Goal: Task Accomplishment & Management: Manage account settings

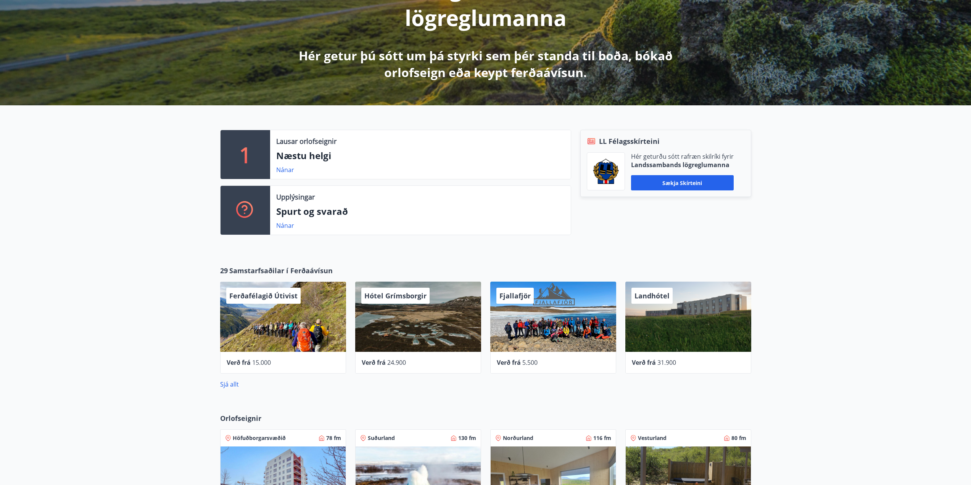
scroll to position [153, 0]
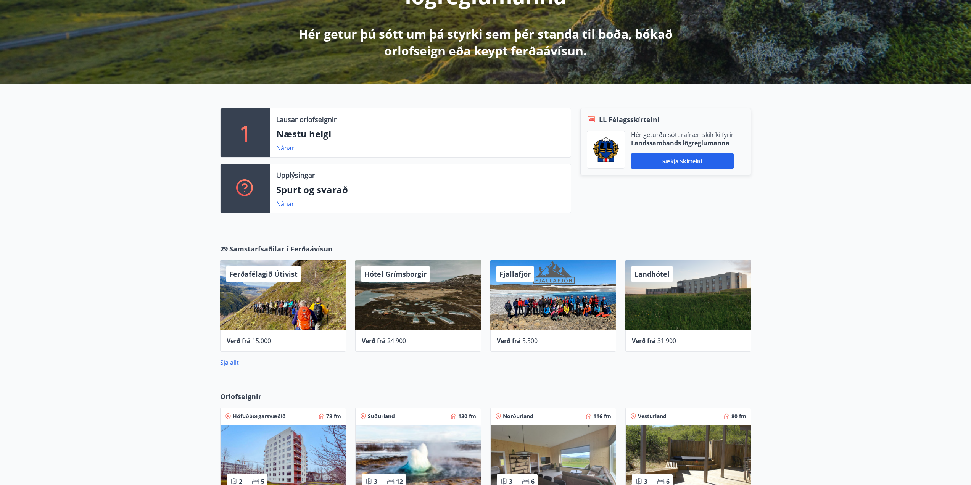
click at [300, 135] on p "Næstu helgi" at bounding box center [420, 133] width 288 height 13
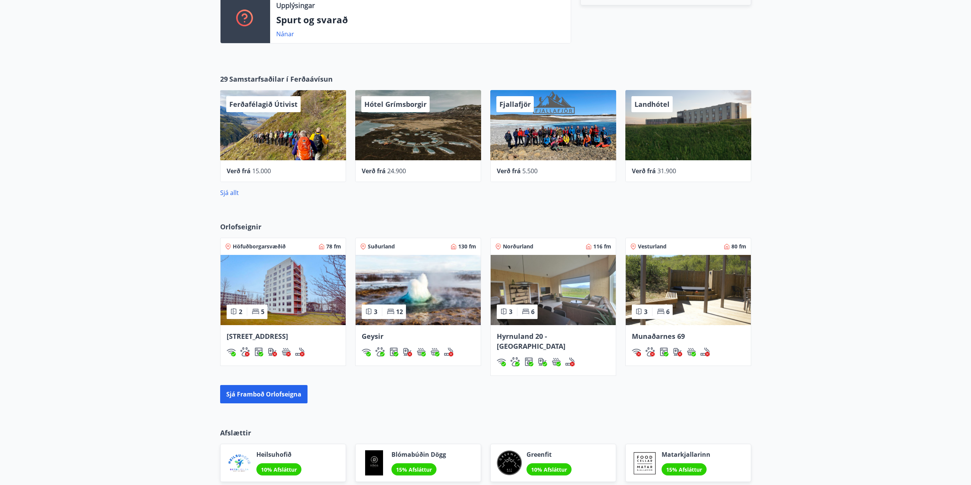
scroll to position [305, 0]
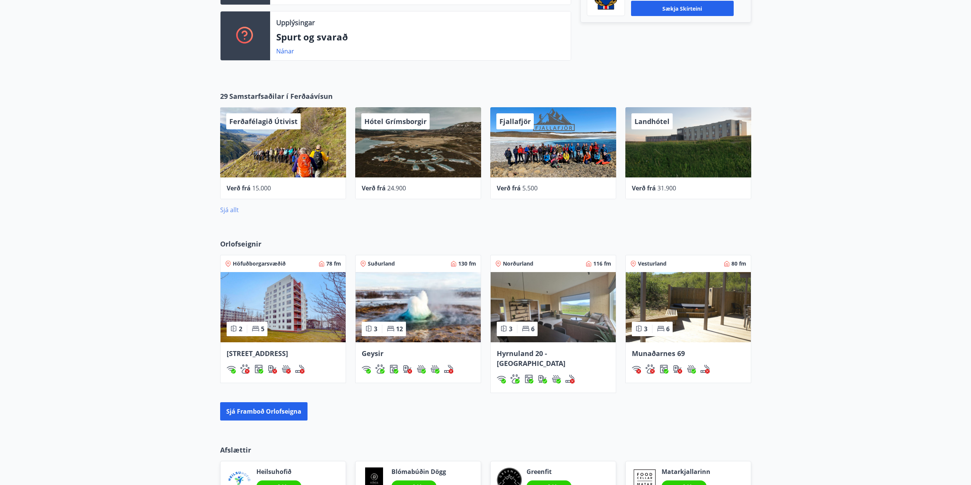
click at [232, 213] on link "Sjá allt" at bounding box center [229, 210] width 19 height 8
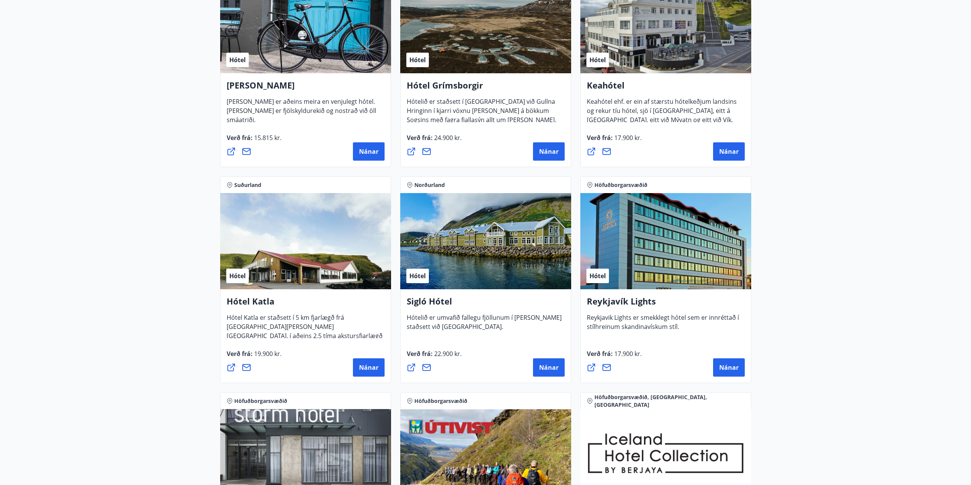
scroll to position [305, 0]
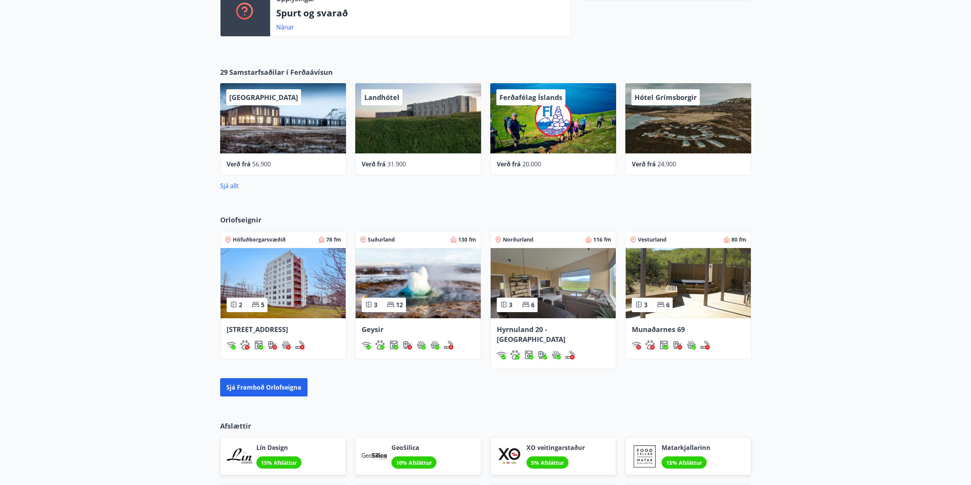
scroll to position [318, 0]
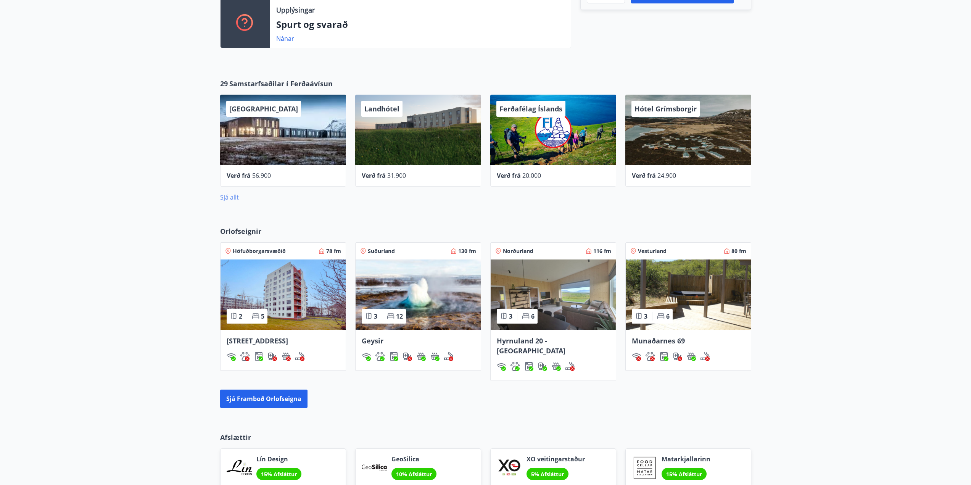
click at [231, 197] on link "Sjá allt" at bounding box center [229, 197] width 19 height 8
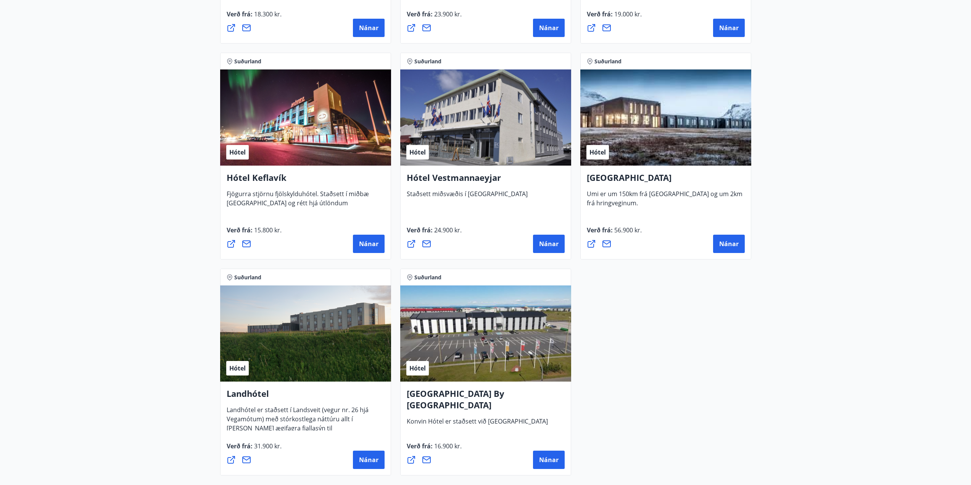
scroll to position [1869, 0]
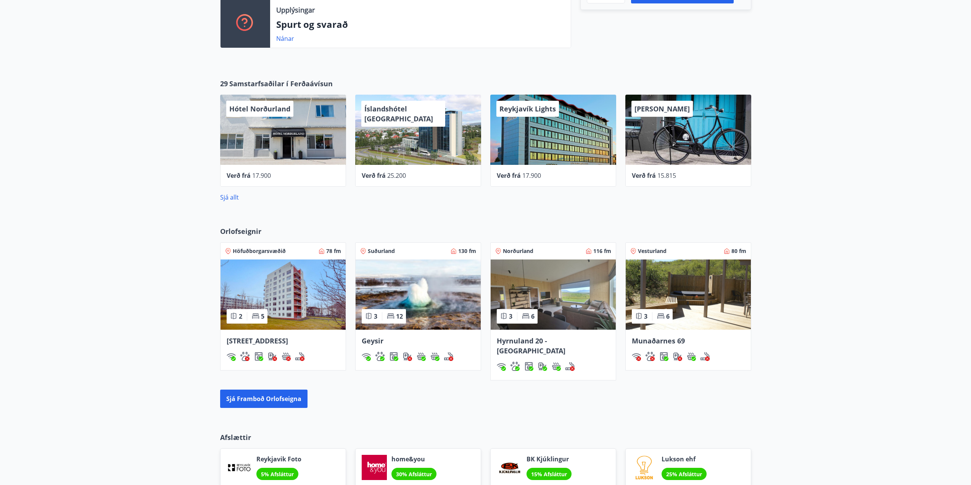
scroll to position [370, 0]
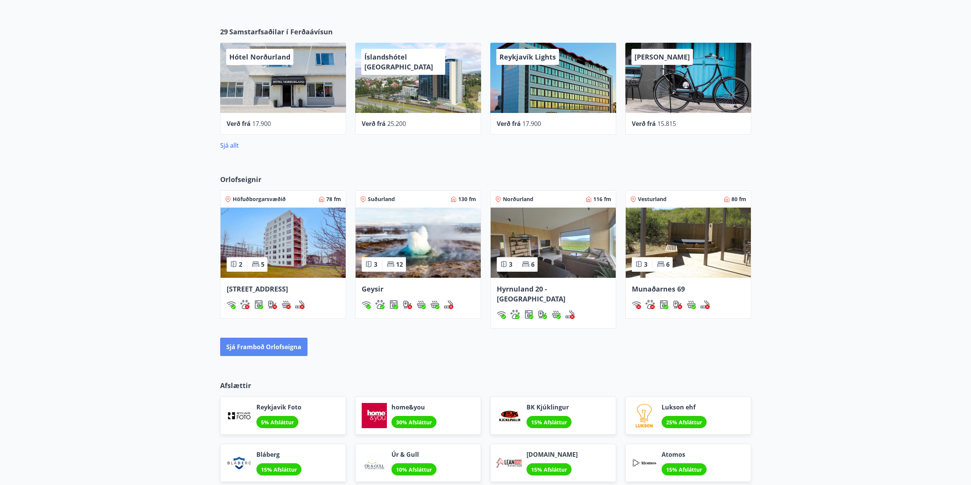
click at [259, 338] on button "Sjá framboð orlofseigna" at bounding box center [263, 347] width 87 height 18
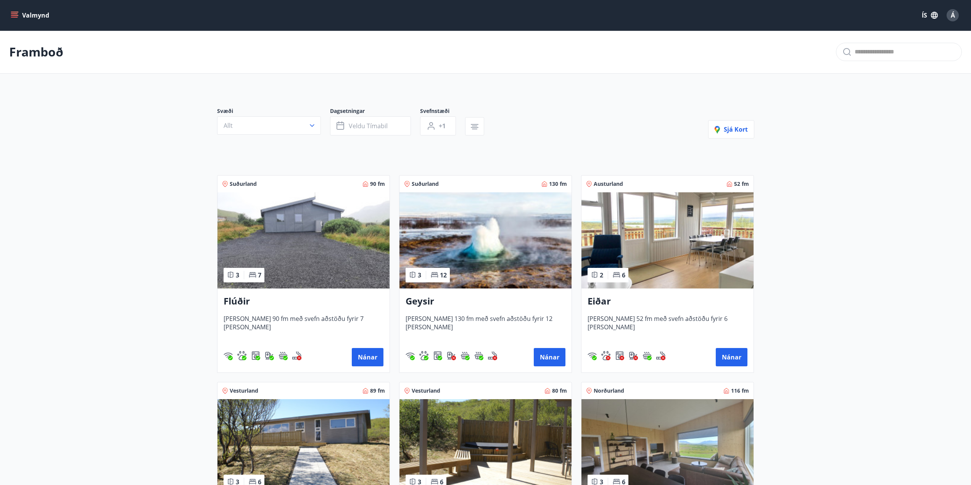
click at [15, 13] on icon "menu" at bounding box center [15, 15] width 8 height 8
drag, startPoint x: 170, startPoint y: 70, endPoint x: 142, endPoint y: 51, distance: 34.4
click at [171, 70] on div "Framboð" at bounding box center [485, 52] width 971 height 43
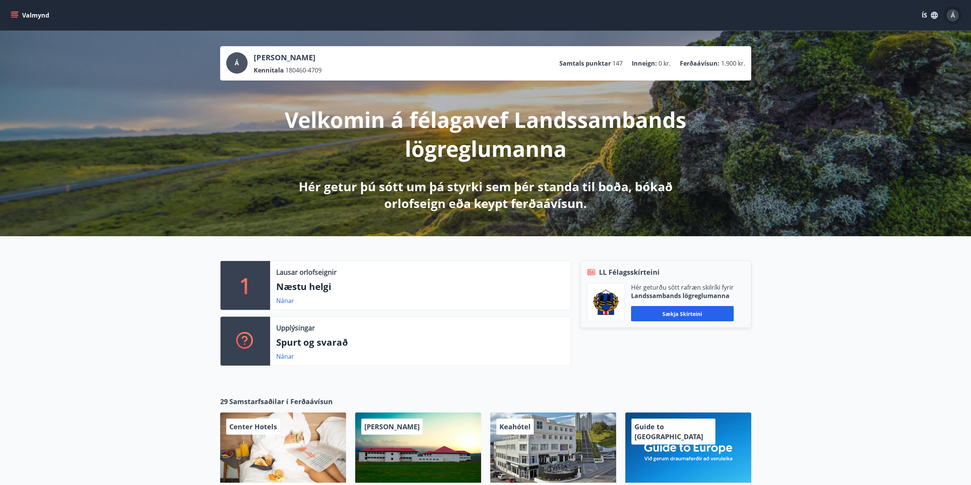
click at [952, 15] on span "Á" at bounding box center [953, 15] width 4 height 8
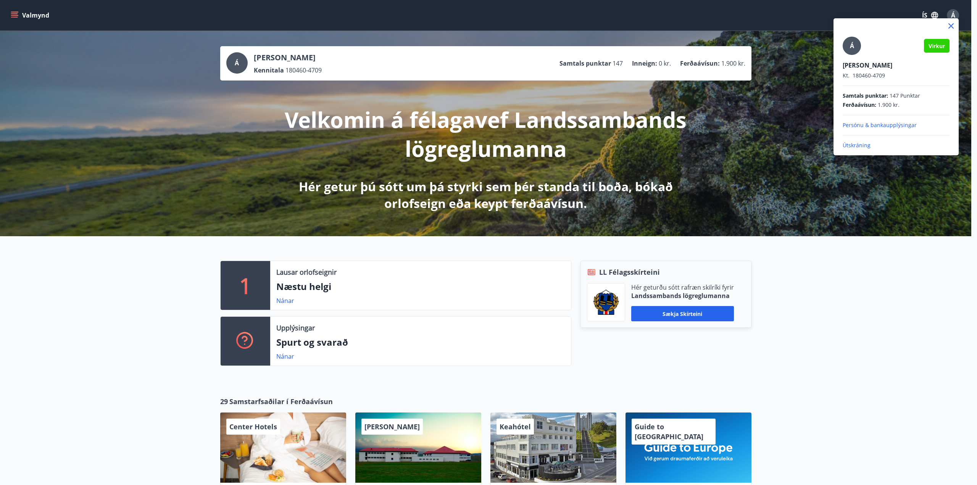
click at [950, 26] on icon at bounding box center [950, 25] width 5 height 5
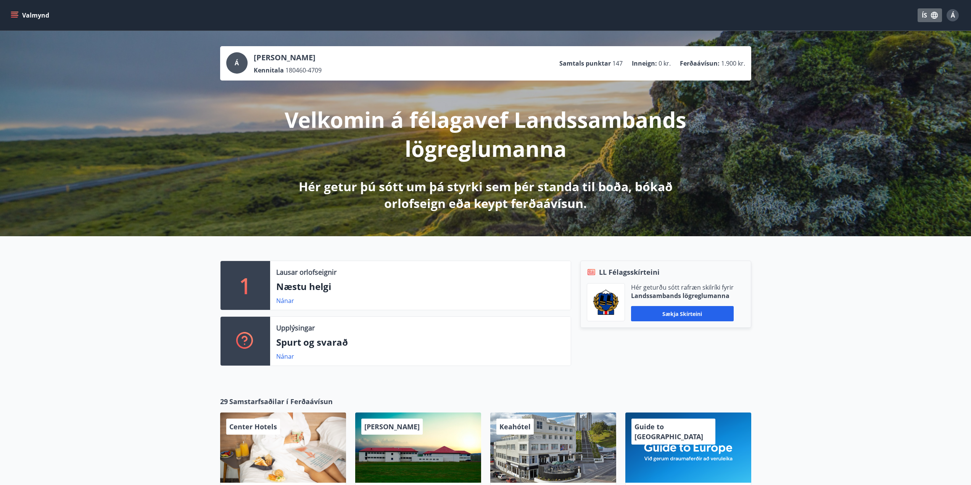
click at [933, 14] on icon "button" at bounding box center [934, 15] width 7 height 7
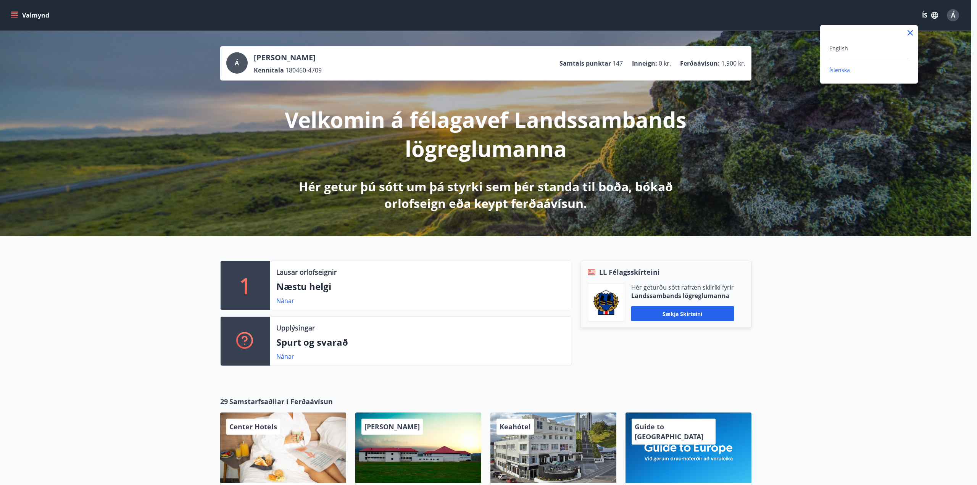
click at [913, 32] on icon at bounding box center [909, 32] width 9 height 9
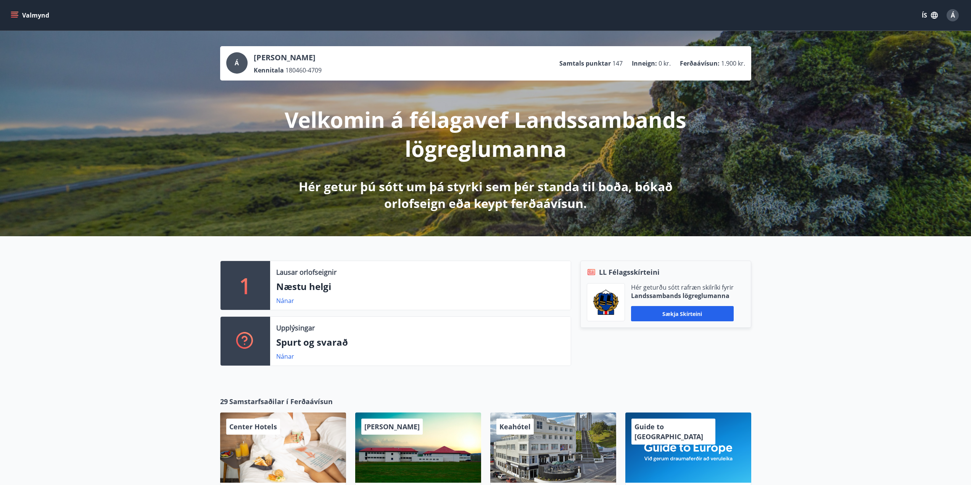
click at [953, 13] on span "Á" at bounding box center [953, 15] width 4 height 8
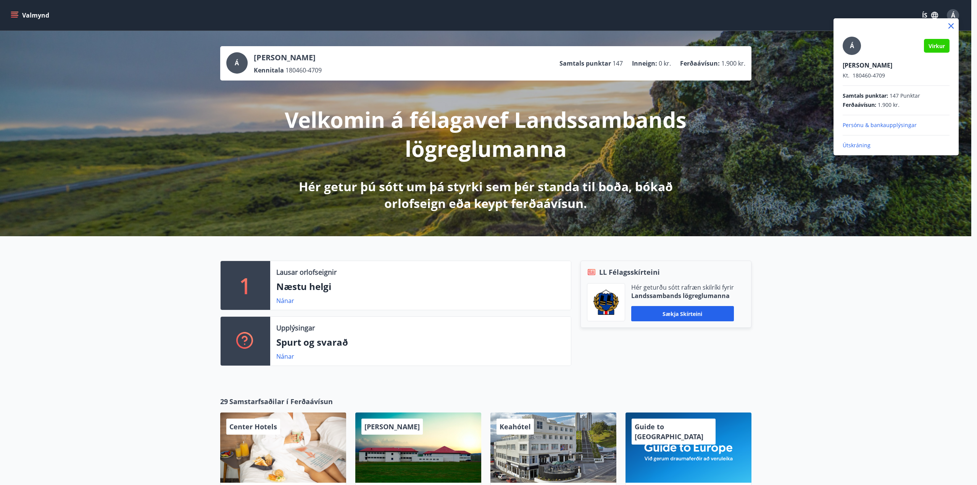
click at [951, 25] on icon at bounding box center [950, 25] width 9 height 9
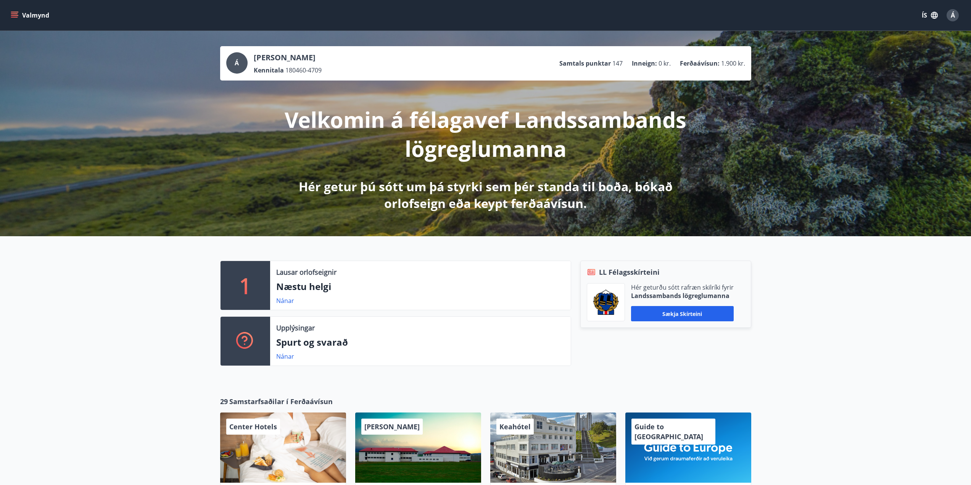
click at [11, 13] on icon "menu" at bounding box center [14, 13] width 7 height 1
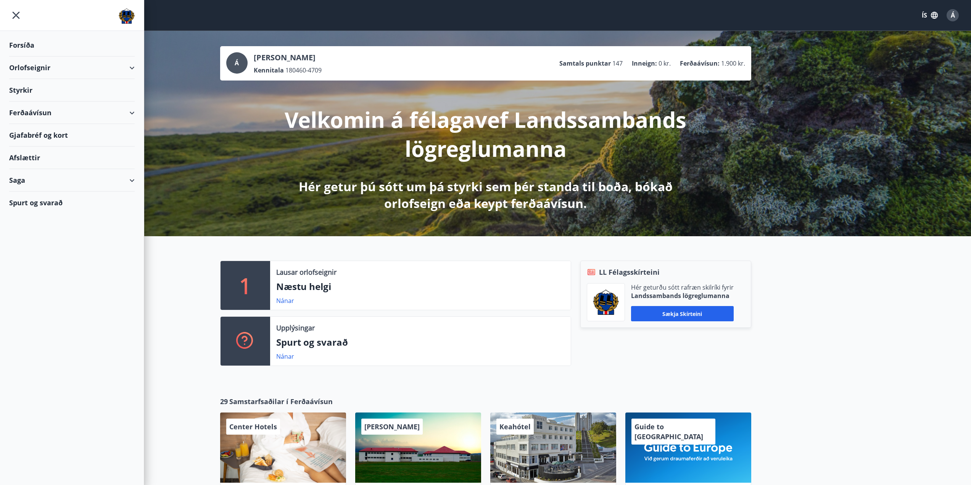
click at [132, 114] on div "Ferðaávísun" at bounding box center [72, 112] width 126 height 23
click at [33, 130] on div "Framboð" at bounding box center [71, 132] width 113 height 16
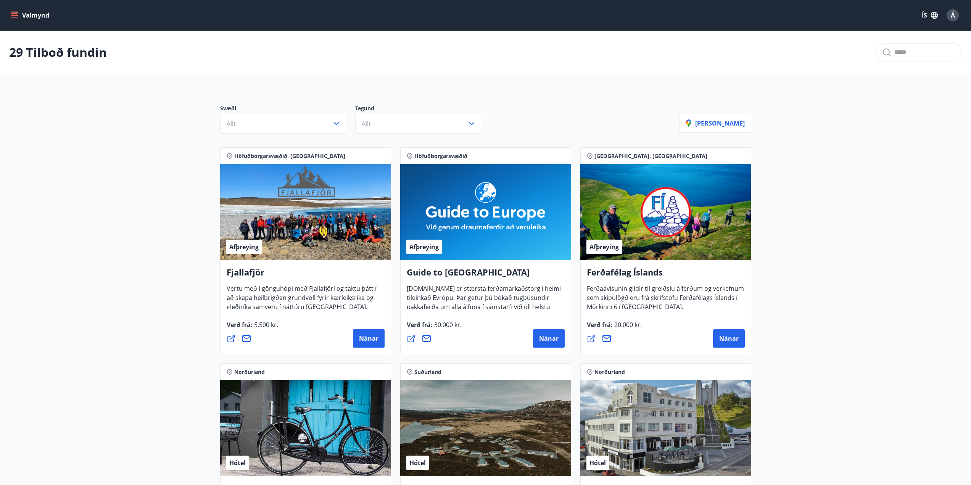
click at [11, 13] on icon "menu" at bounding box center [15, 15] width 8 height 8
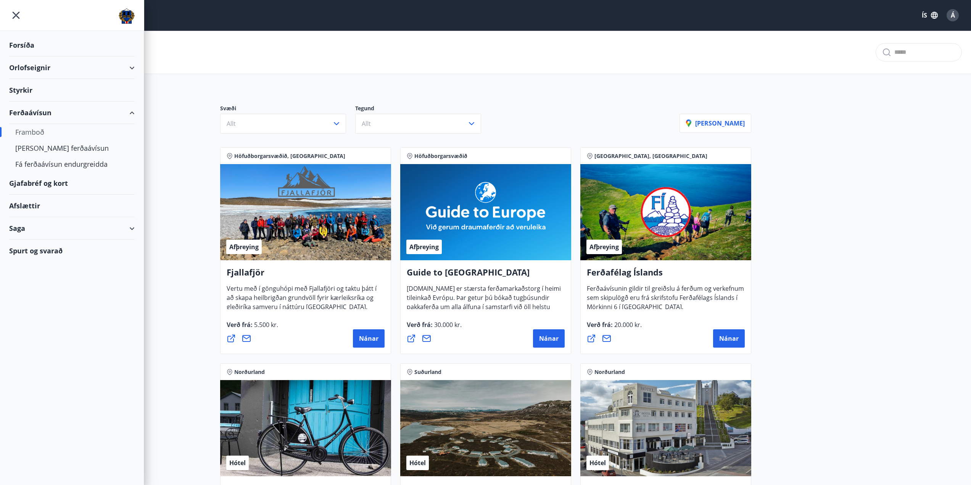
click at [49, 183] on div "Gjafabréf og kort" at bounding box center [72, 183] width 126 height 23
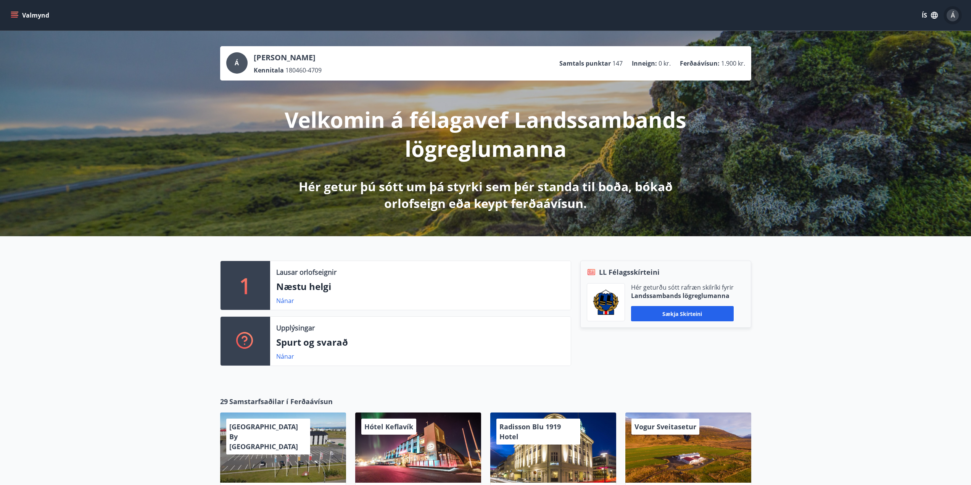
click at [951, 15] on span "Á" at bounding box center [953, 15] width 4 height 8
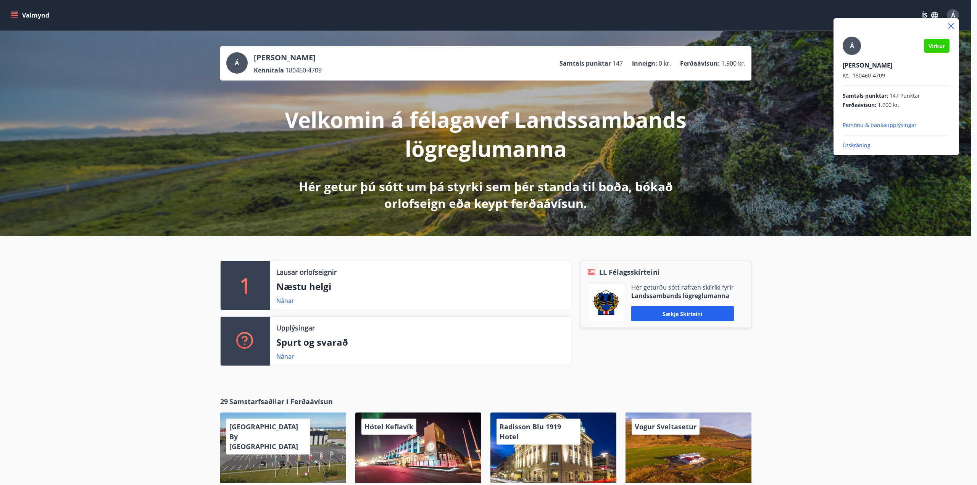
click at [851, 145] on p "Útskráning" at bounding box center [895, 146] width 107 height 8
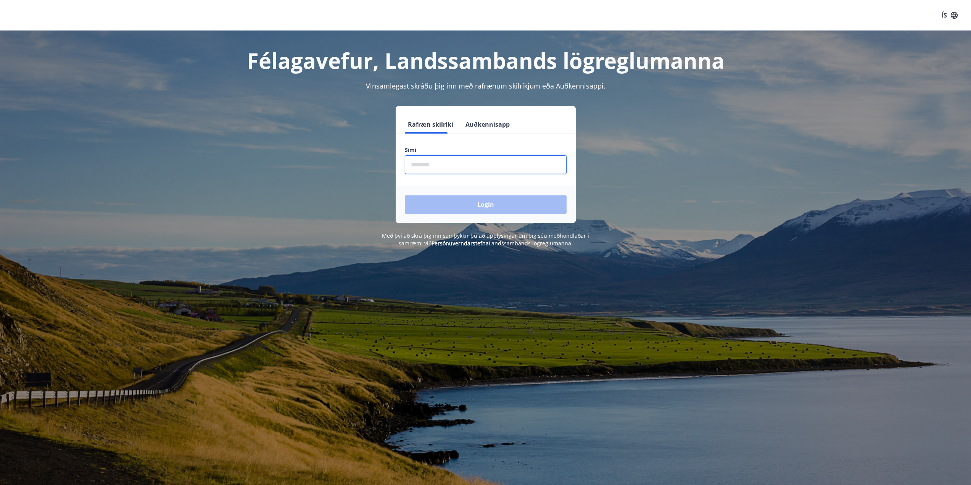
click at [428, 169] on input "phone" at bounding box center [486, 164] width 162 height 19
type input "********"
drag, startPoint x: 492, startPoint y: 206, endPoint x: 491, endPoint y: 202, distance: 3.9
click at [492, 206] on button "Login" at bounding box center [486, 204] width 162 height 18
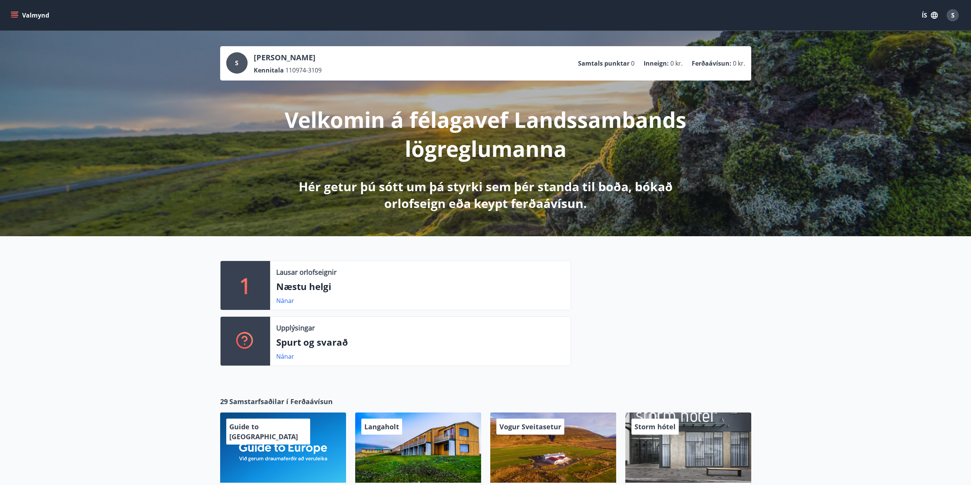
click at [14, 14] on icon "menu" at bounding box center [14, 13] width 7 height 1
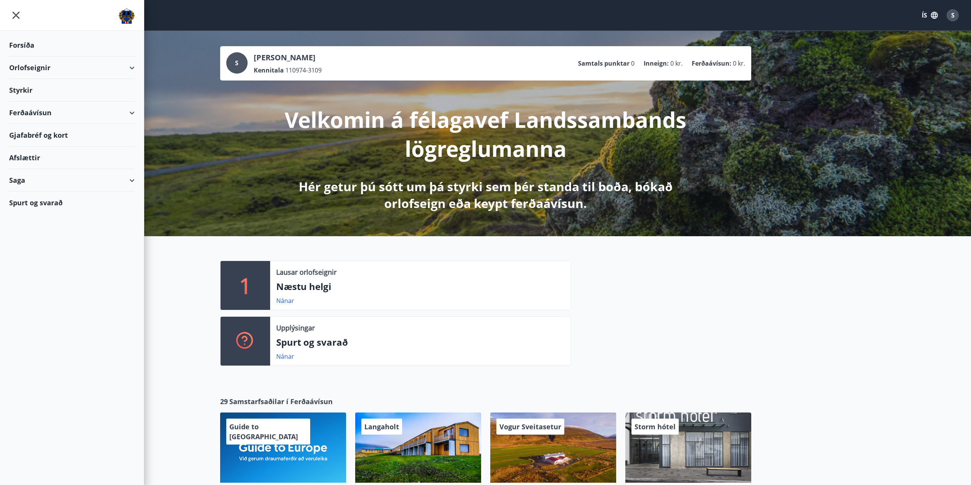
click at [133, 111] on div "Ferðaávísun" at bounding box center [72, 112] width 126 height 23
click at [50, 181] on div "Gjafabréf og kort" at bounding box center [72, 183] width 126 height 23
